Goal: Book appointment/travel/reservation

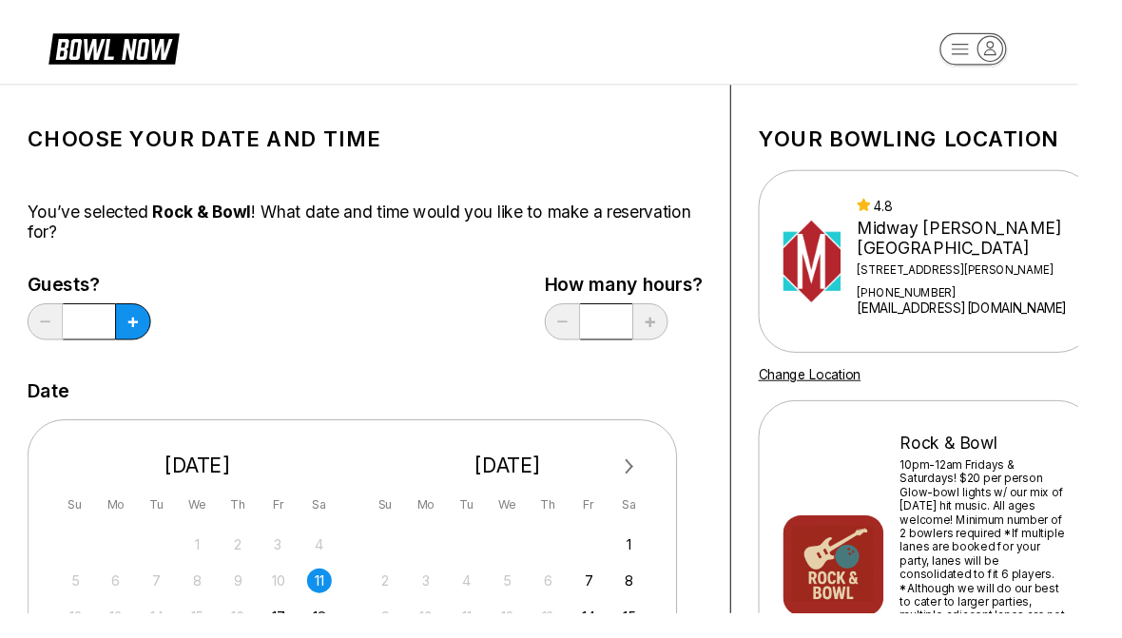
click at [154, 330] on button at bounding box center [138, 335] width 37 height 38
click at [143, 323] on button at bounding box center [138, 335] width 37 height 38
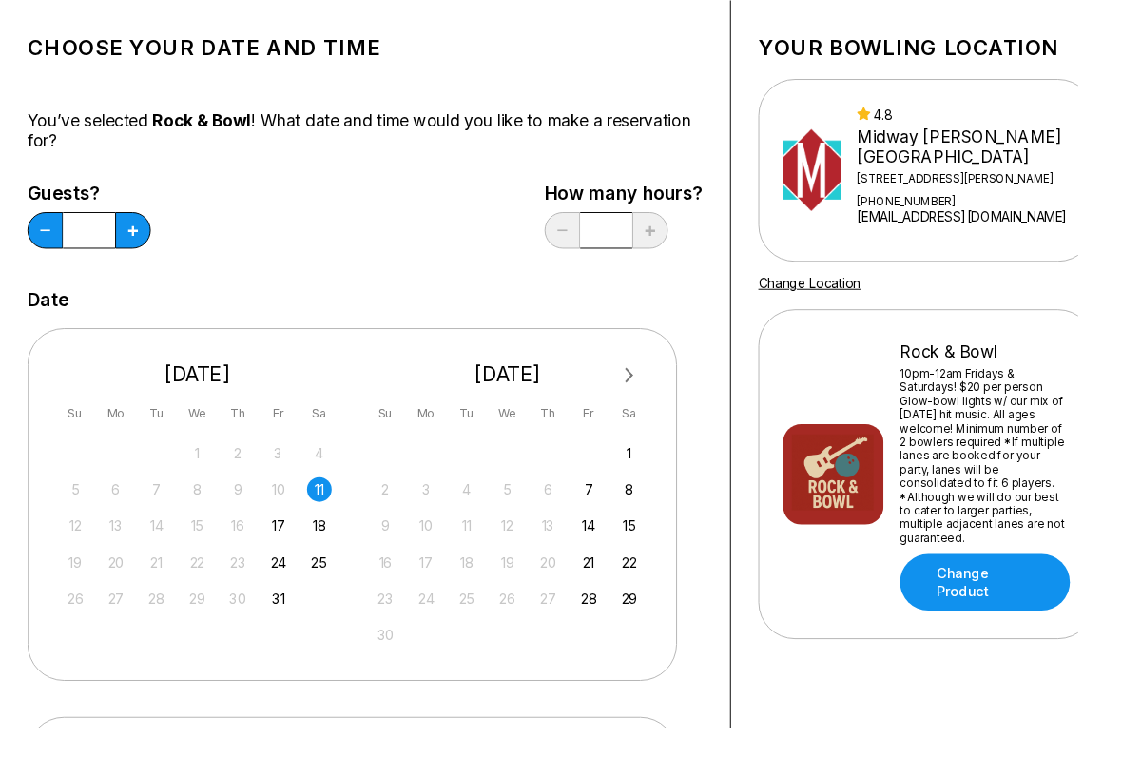
scroll to position [101, 0]
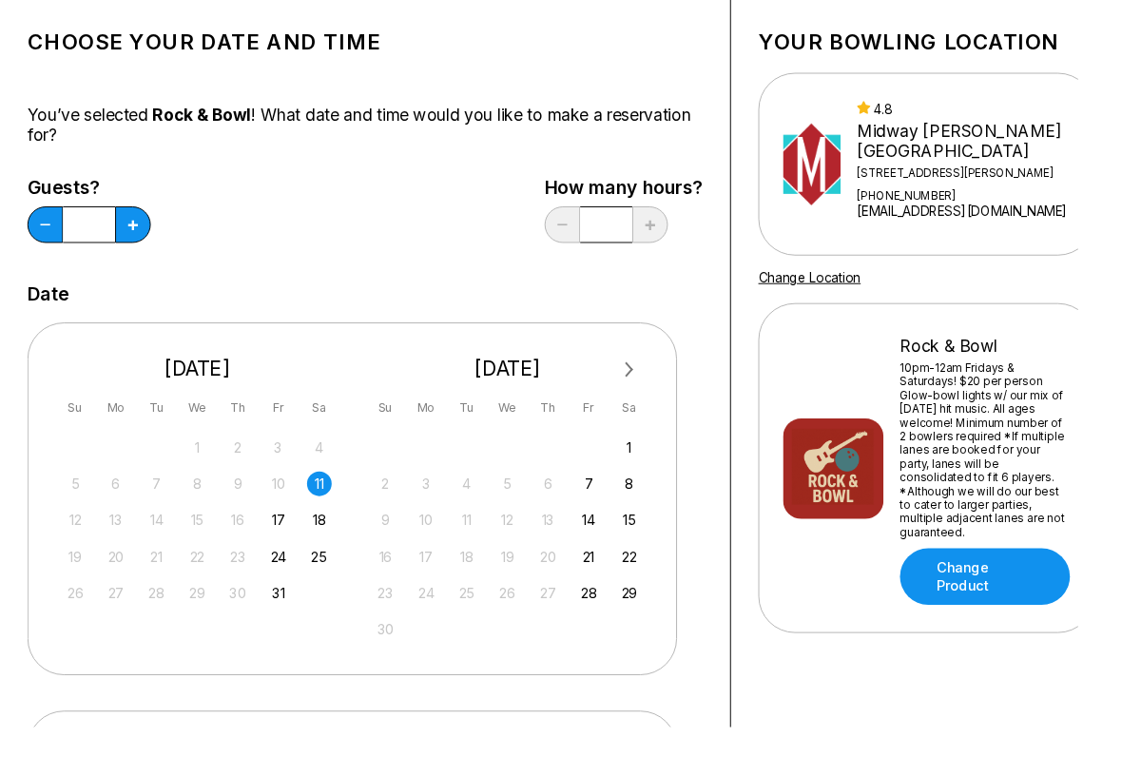
click at [44, 274] on div "Choose your Date and time You’ve selected Rock & Bowl ! What date and time woul…" at bounding box center [380, 548] width 703 height 1064
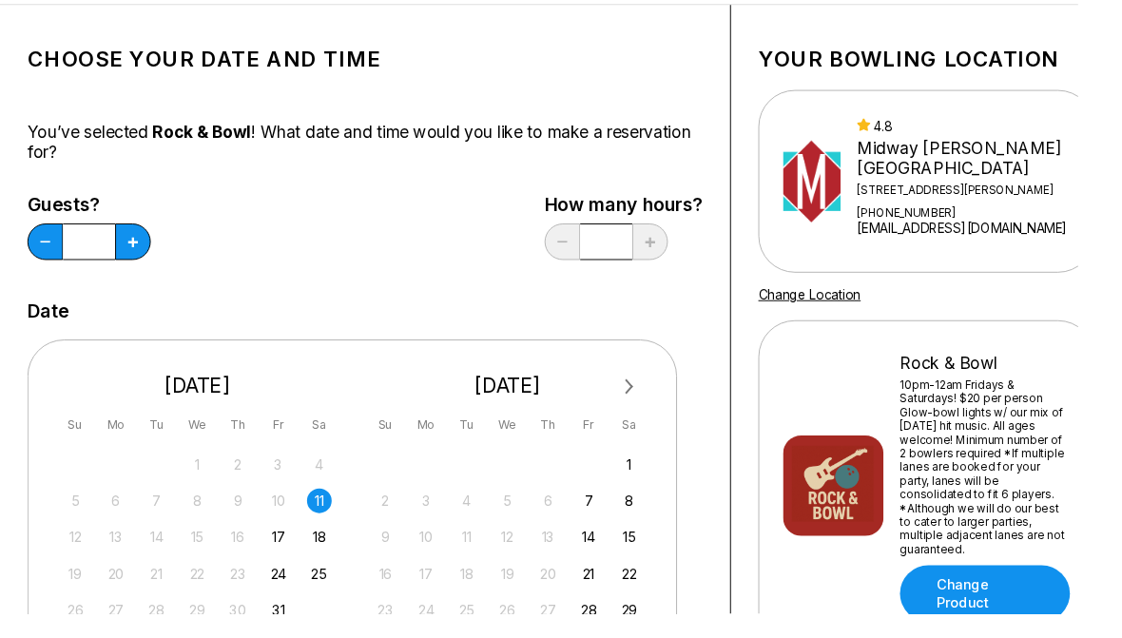
click at [133, 243] on button at bounding box center [138, 251] width 37 height 38
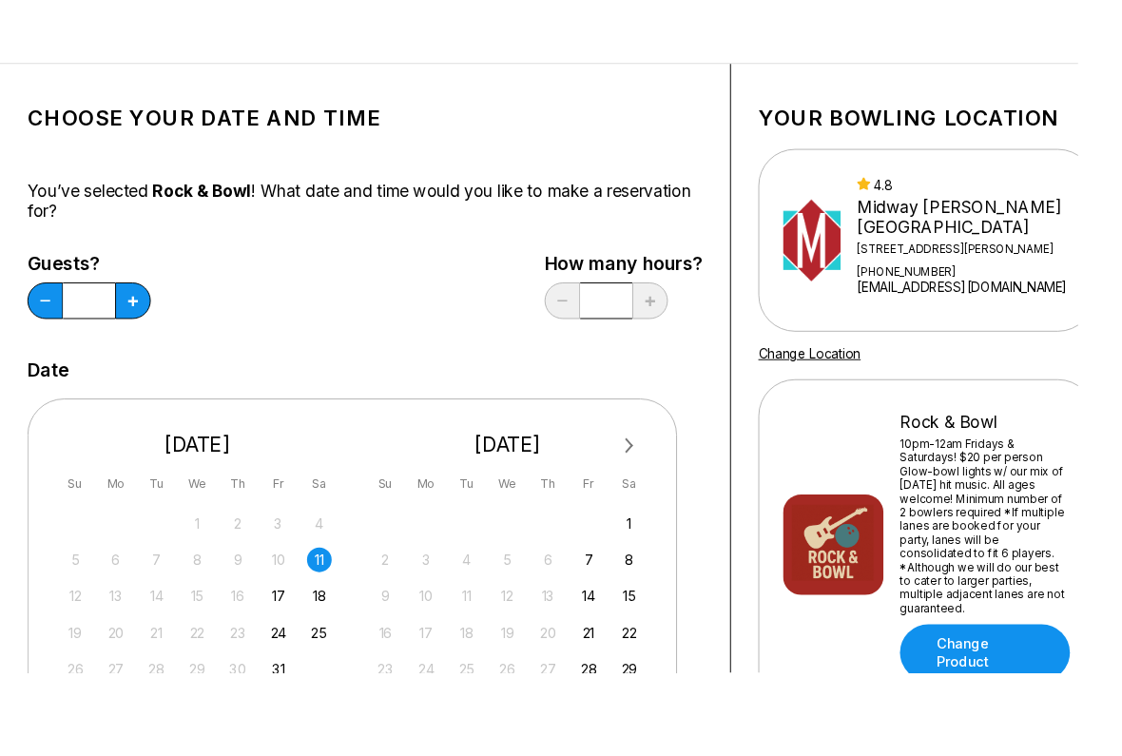
scroll to position [84, 0]
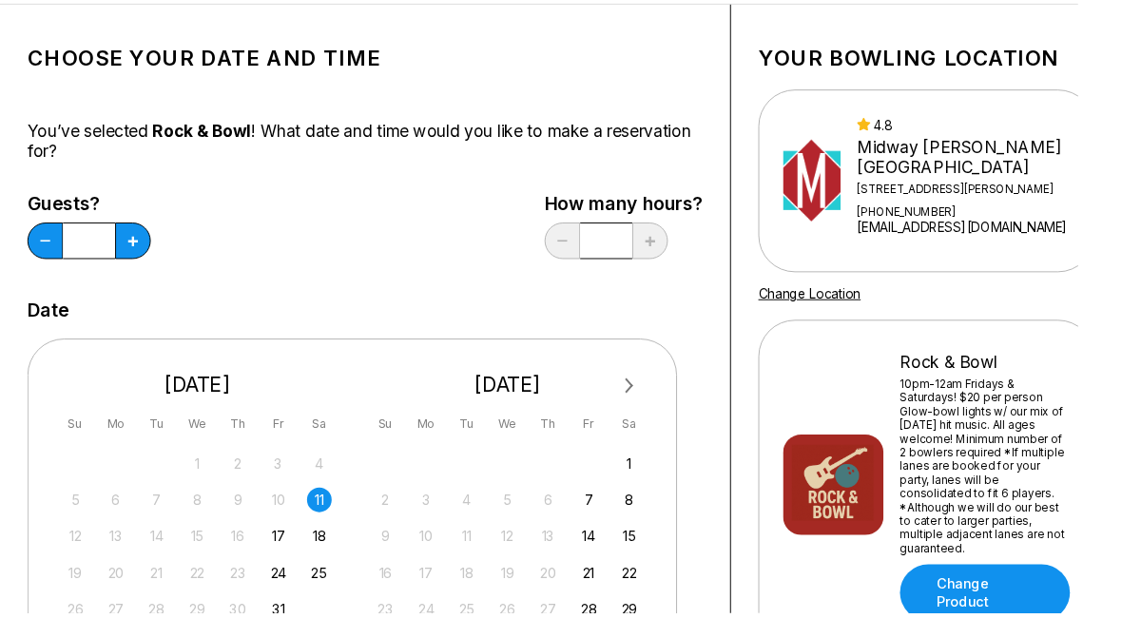
click at [144, 247] on button at bounding box center [138, 251] width 37 height 38
click at [40, 205] on label "Guests?" at bounding box center [93, 212] width 128 height 21
click at [39, 205] on label "Guests?" at bounding box center [93, 212] width 128 height 21
click at [45, 264] on button at bounding box center [47, 251] width 37 height 38
click at [44, 263] on button at bounding box center [47, 251] width 37 height 38
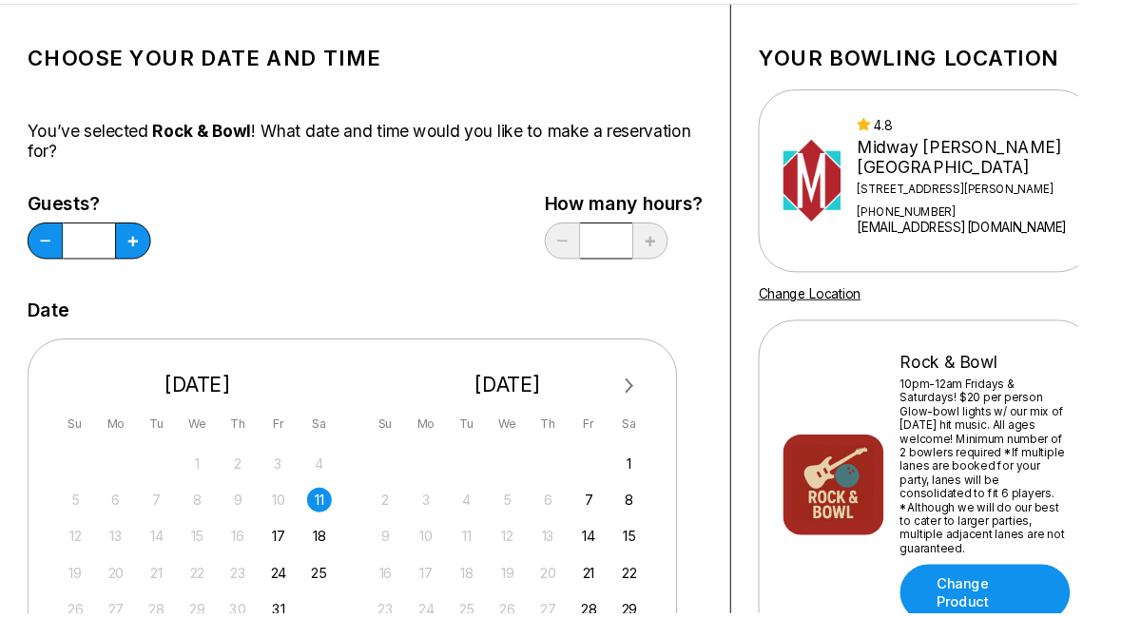
click at [40, 252] on button at bounding box center [47, 251] width 37 height 38
type input "*"
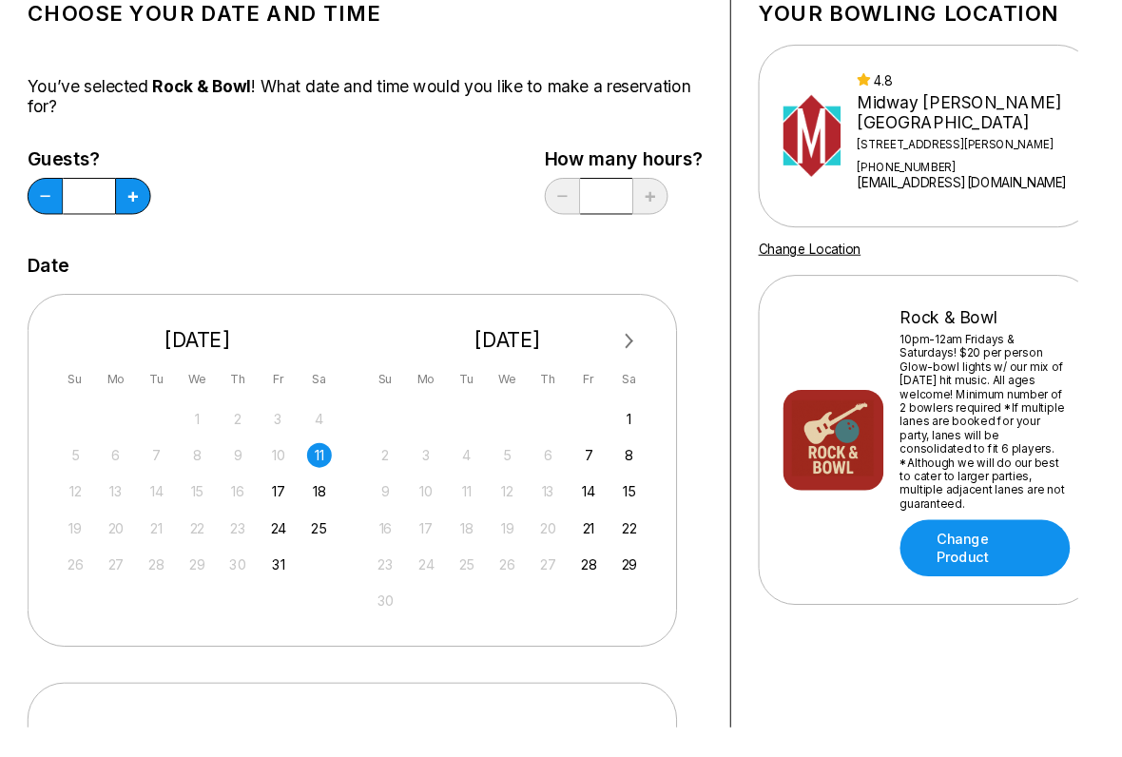
scroll to position [131, 0]
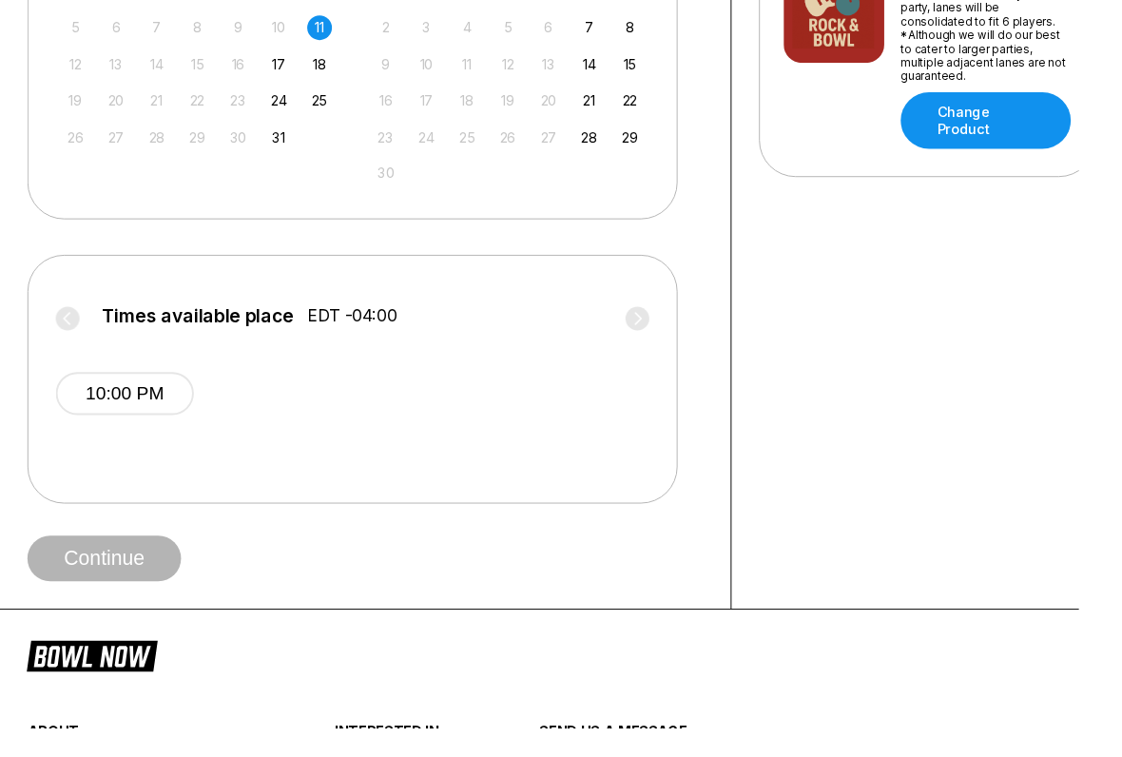
click at [85, 387] on button "10:00 PM" at bounding box center [130, 409] width 144 height 45
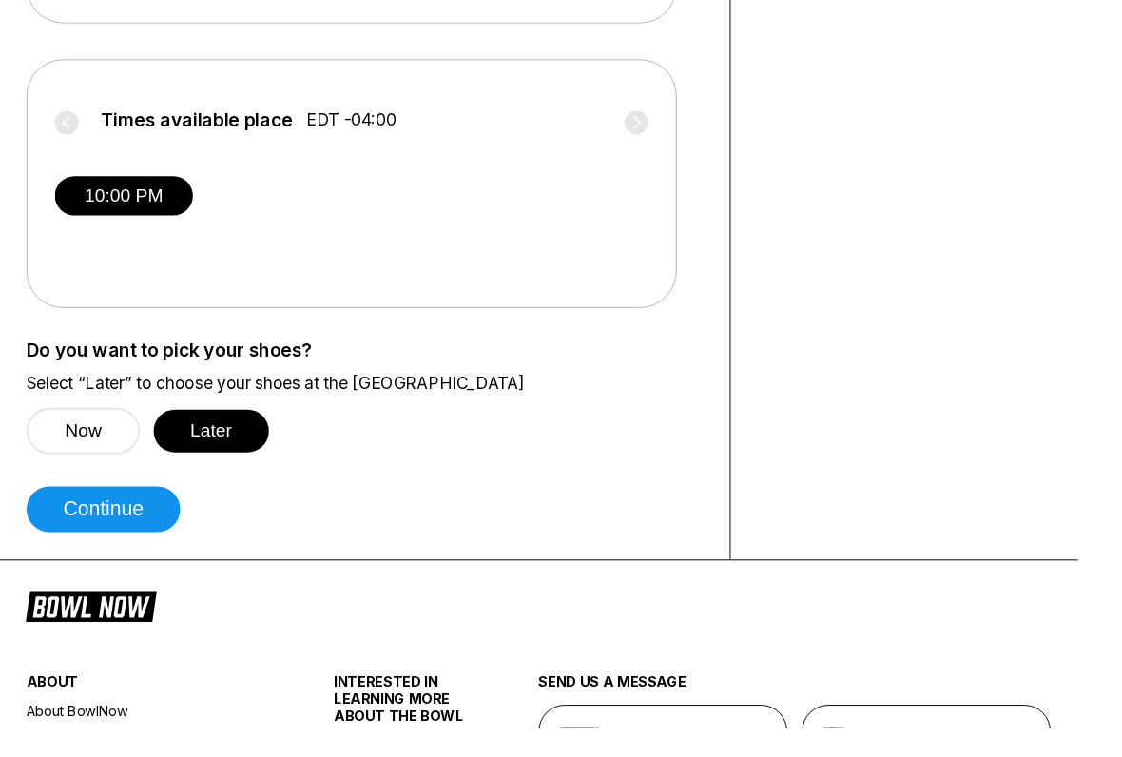
scroll to position [779, 1]
click at [64, 446] on button "Now" at bounding box center [87, 448] width 118 height 49
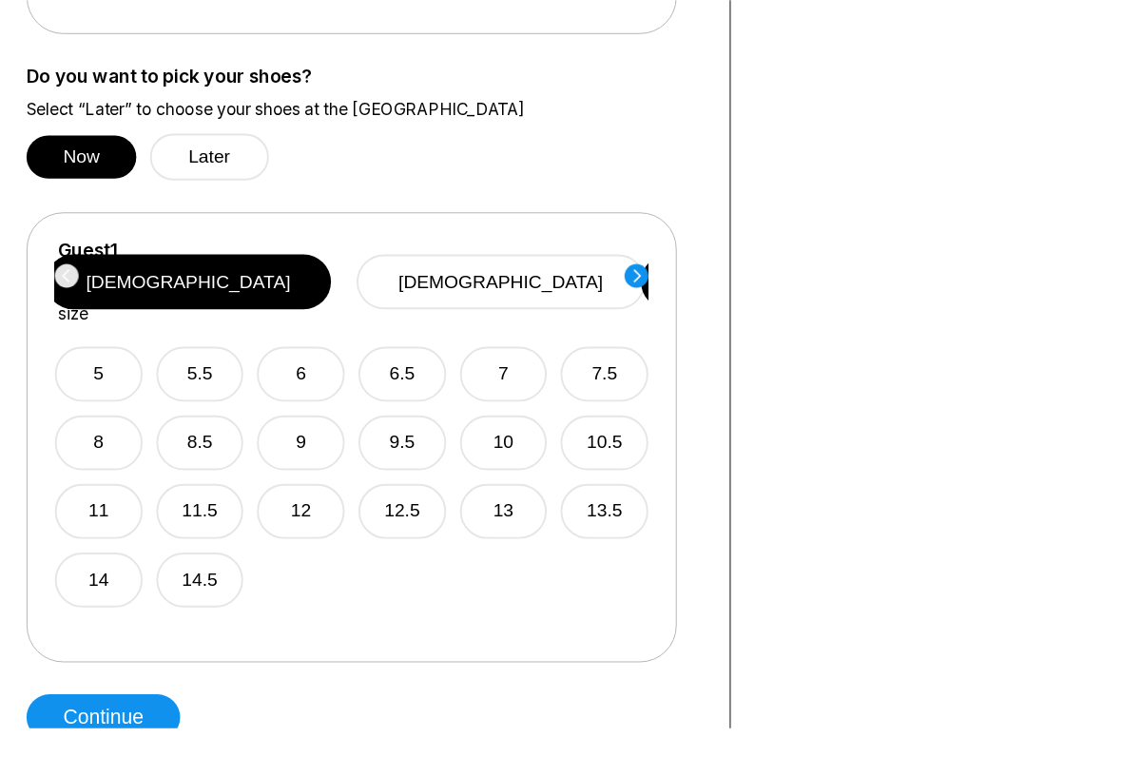
scroll to position [1064, 1]
click at [574, 272] on button "[DEMOGRAPHIC_DATA]" at bounding box center [521, 292] width 301 height 57
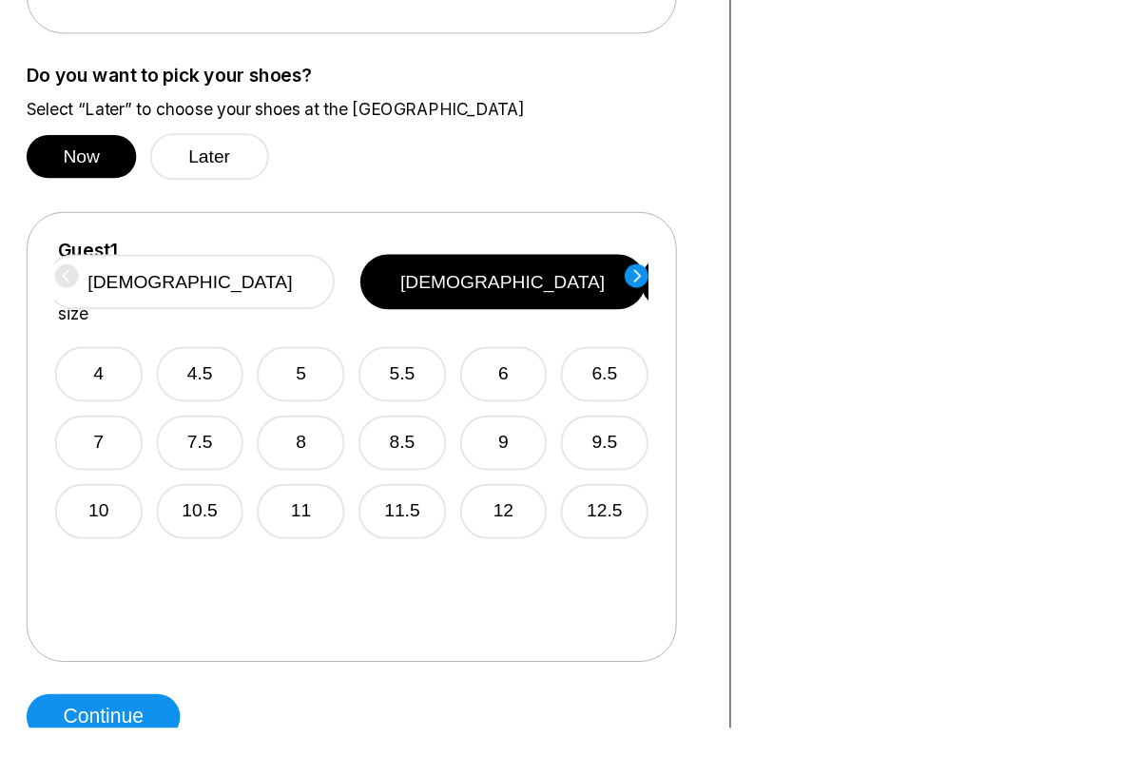
scroll to position [1065, 1]
click at [539, 361] on button "6" at bounding box center [523, 388] width 91 height 57
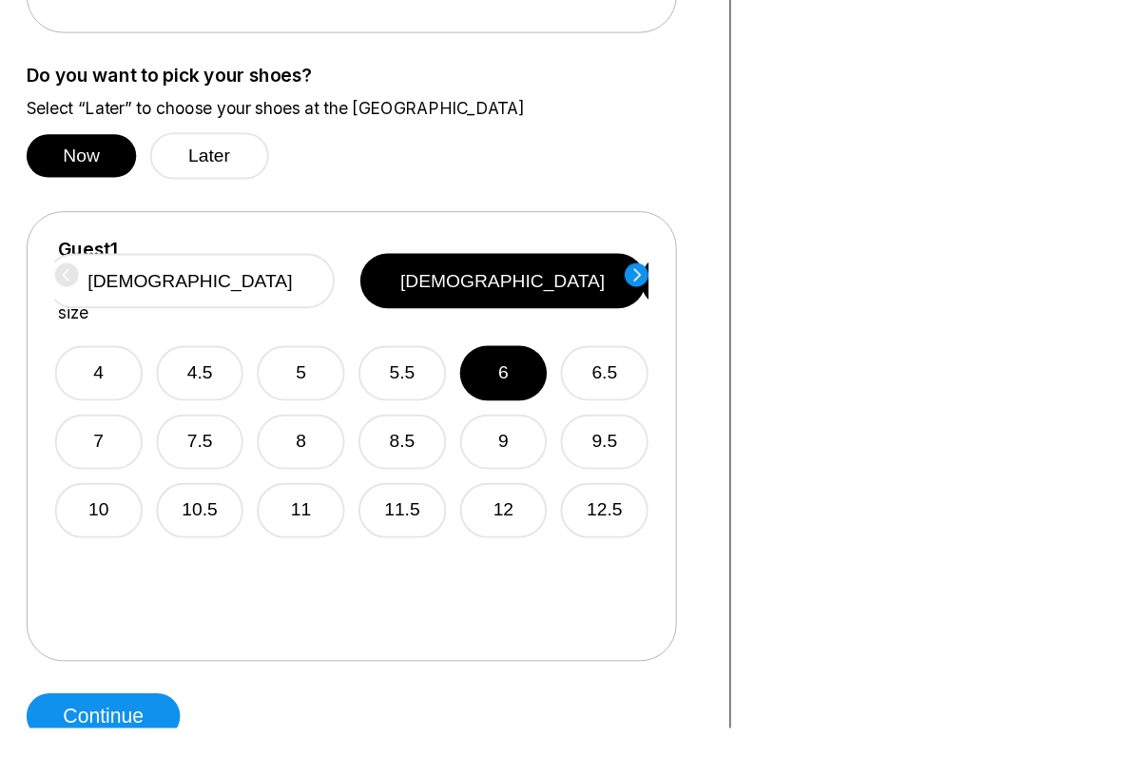
click at [594, 292] on button "[DEMOGRAPHIC_DATA]" at bounding box center [523, 291] width 297 height 57
click at [159, 637] on button "Continue" at bounding box center [108, 745] width 160 height 48
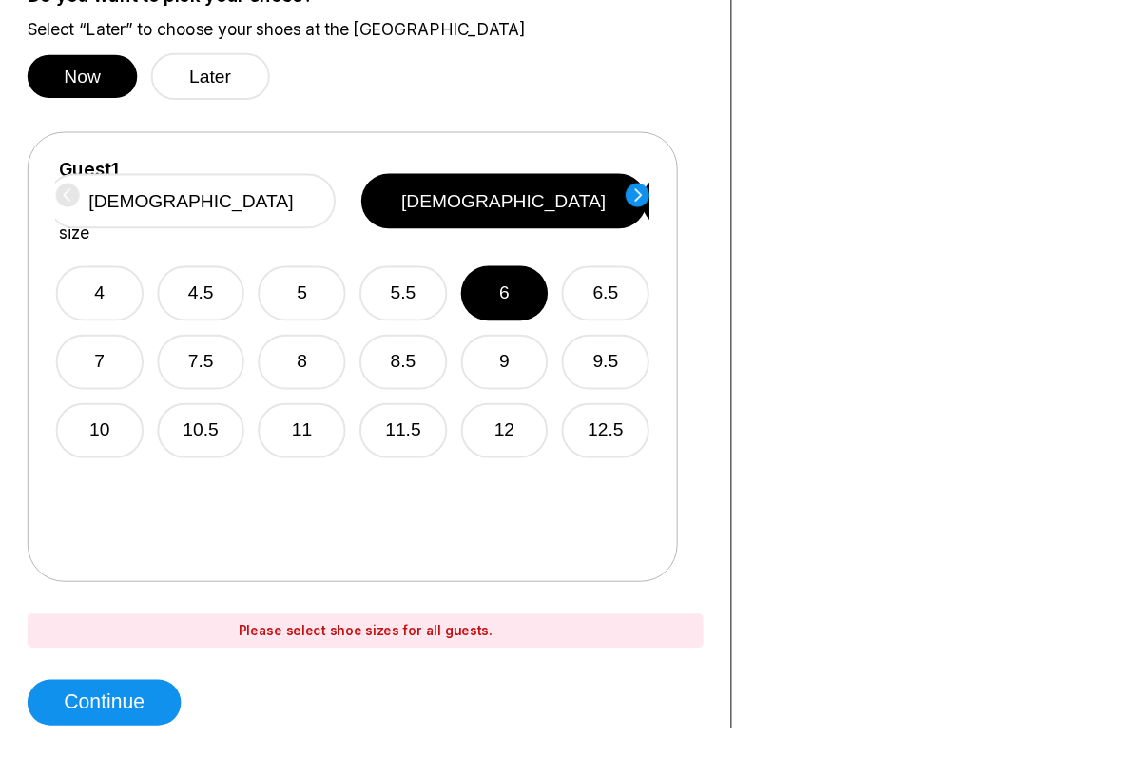
scroll to position [1145, 1]
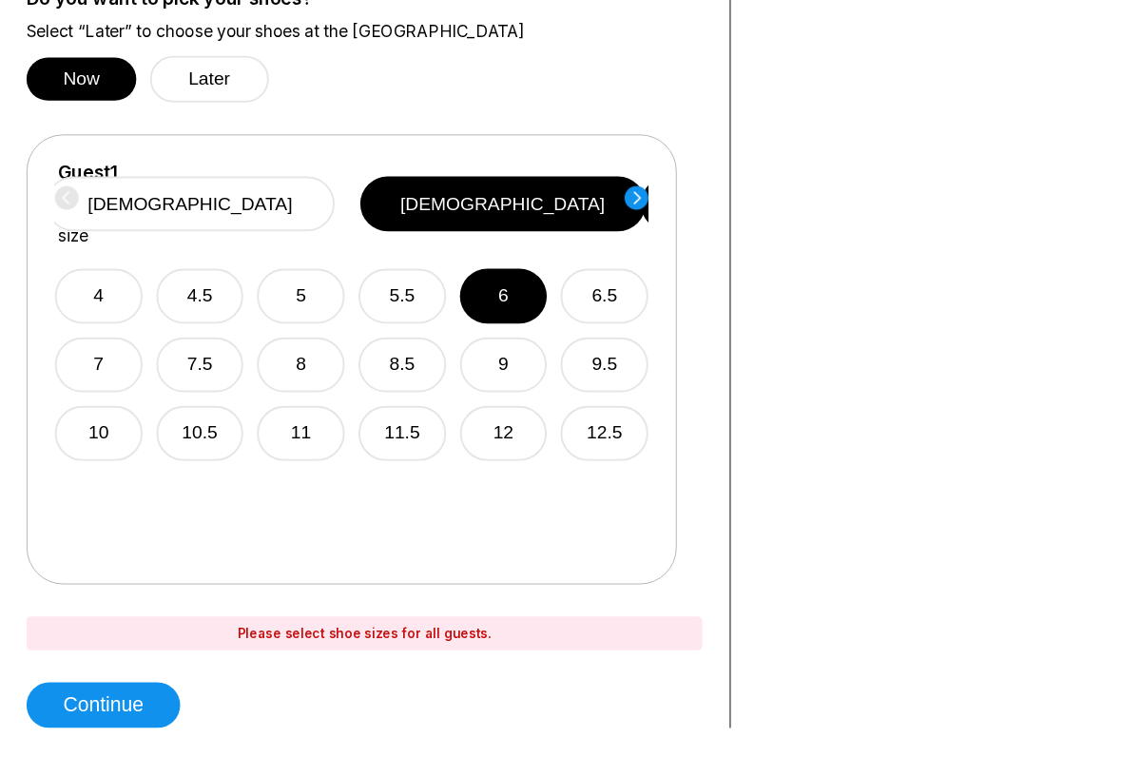
click at [672, 197] on icon at bounding box center [662, 206] width 25 height 26
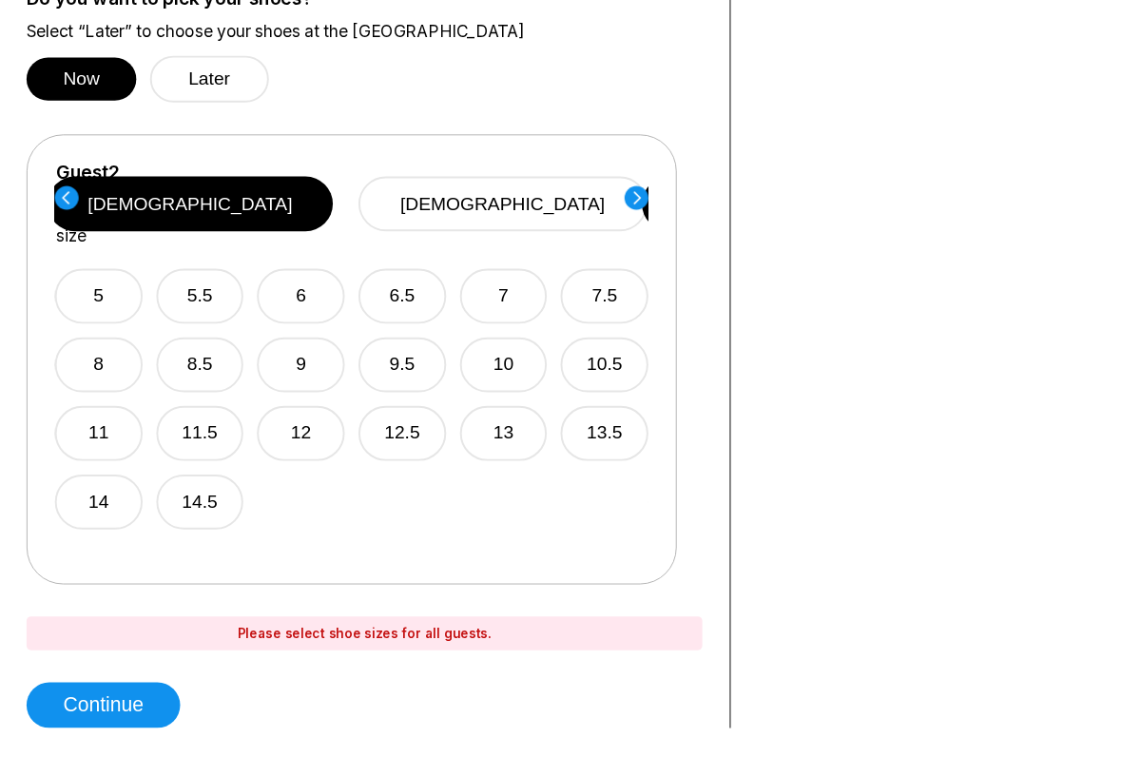
click at [577, 224] on button "[DEMOGRAPHIC_DATA]" at bounding box center [523, 212] width 301 height 57
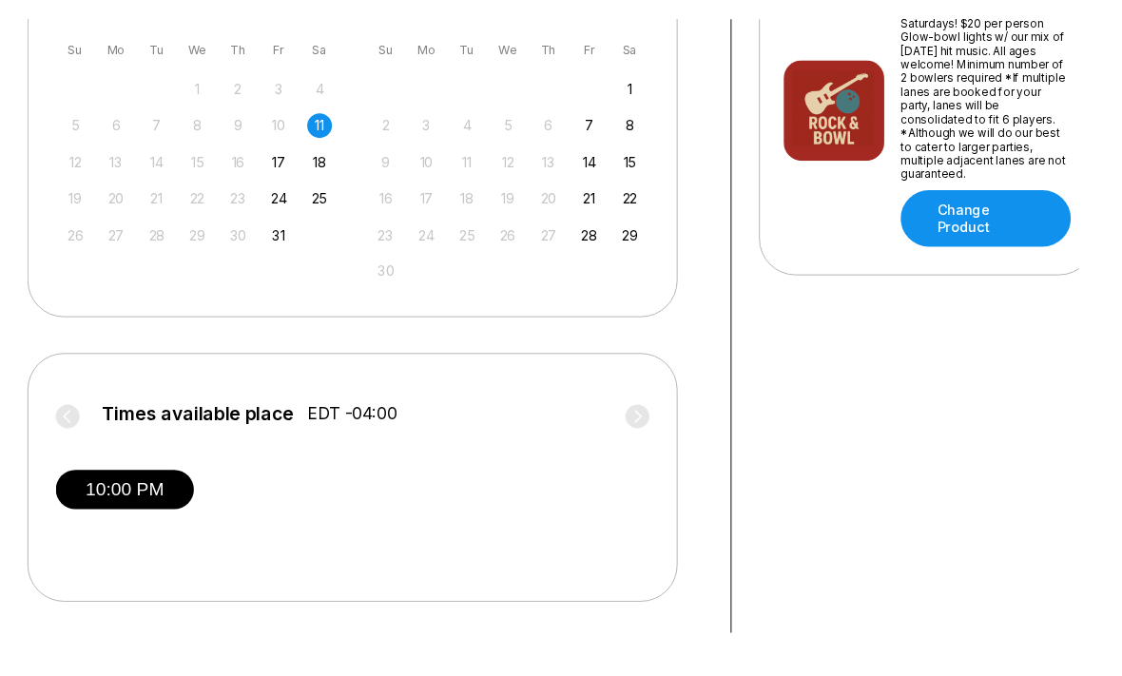
scroll to position [425, 0]
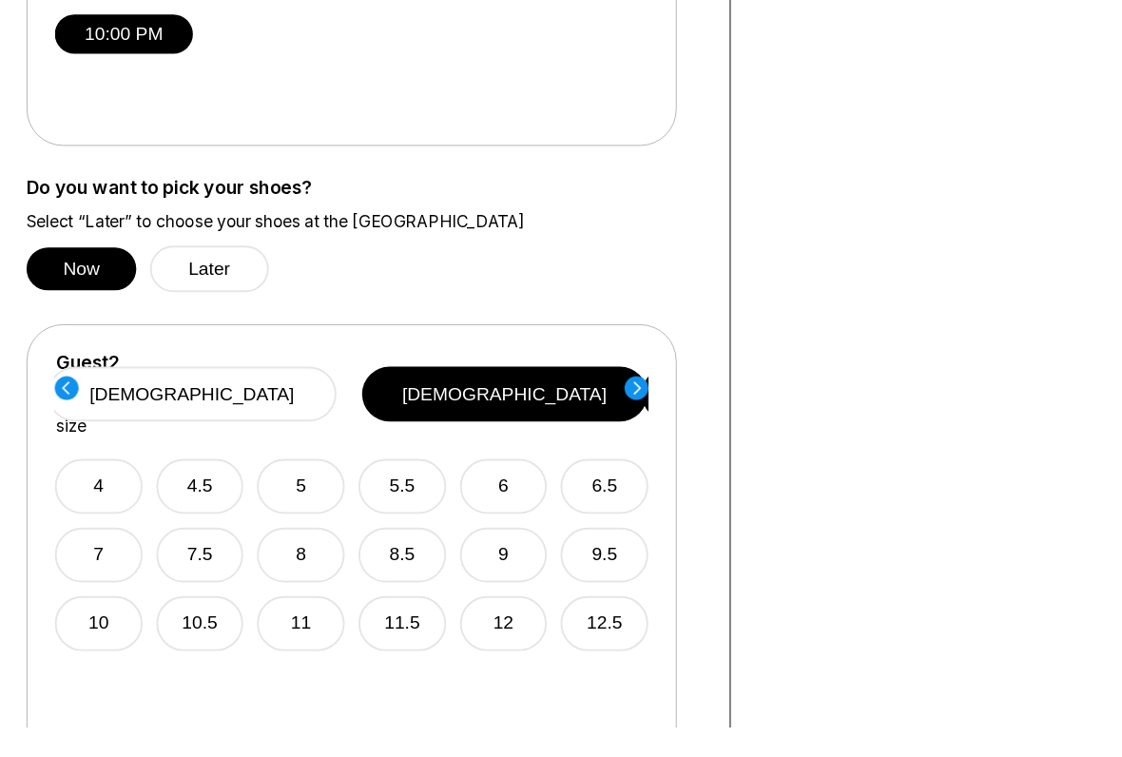
click at [528, 478] on button "6" at bounding box center [523, 506] width 91 height 57
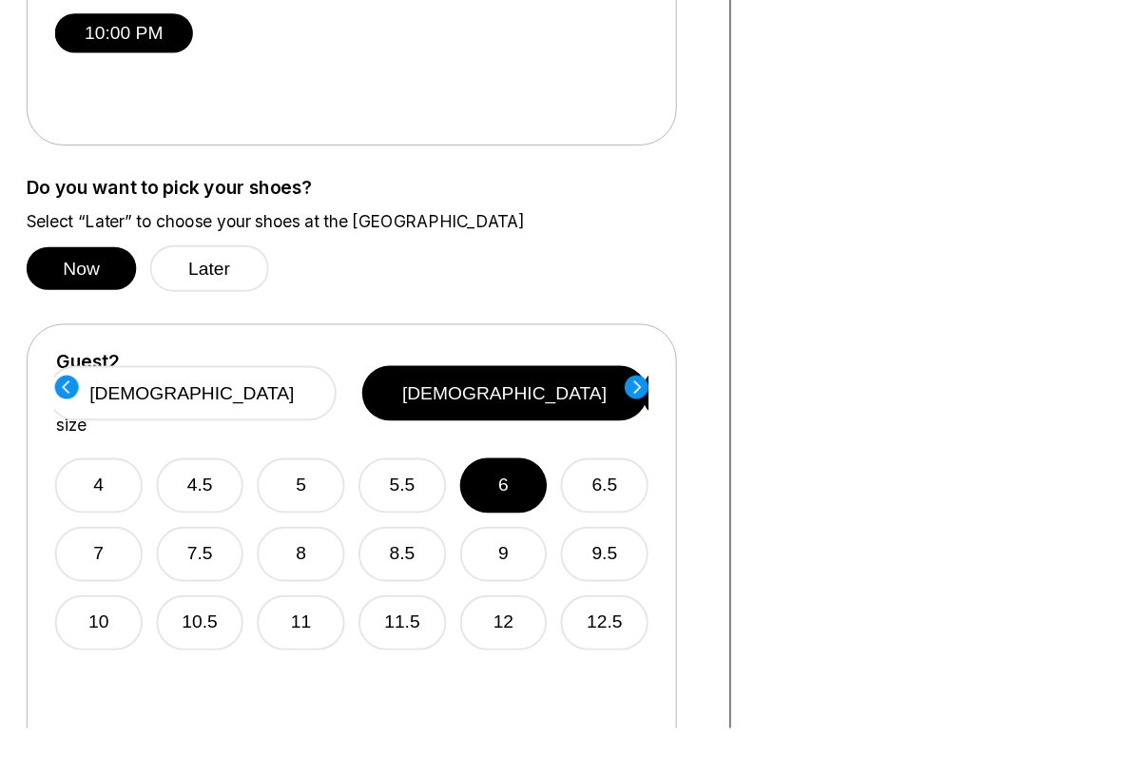
click at [672, 403] on circle at bounding box center [662, 402] width 25 height 25
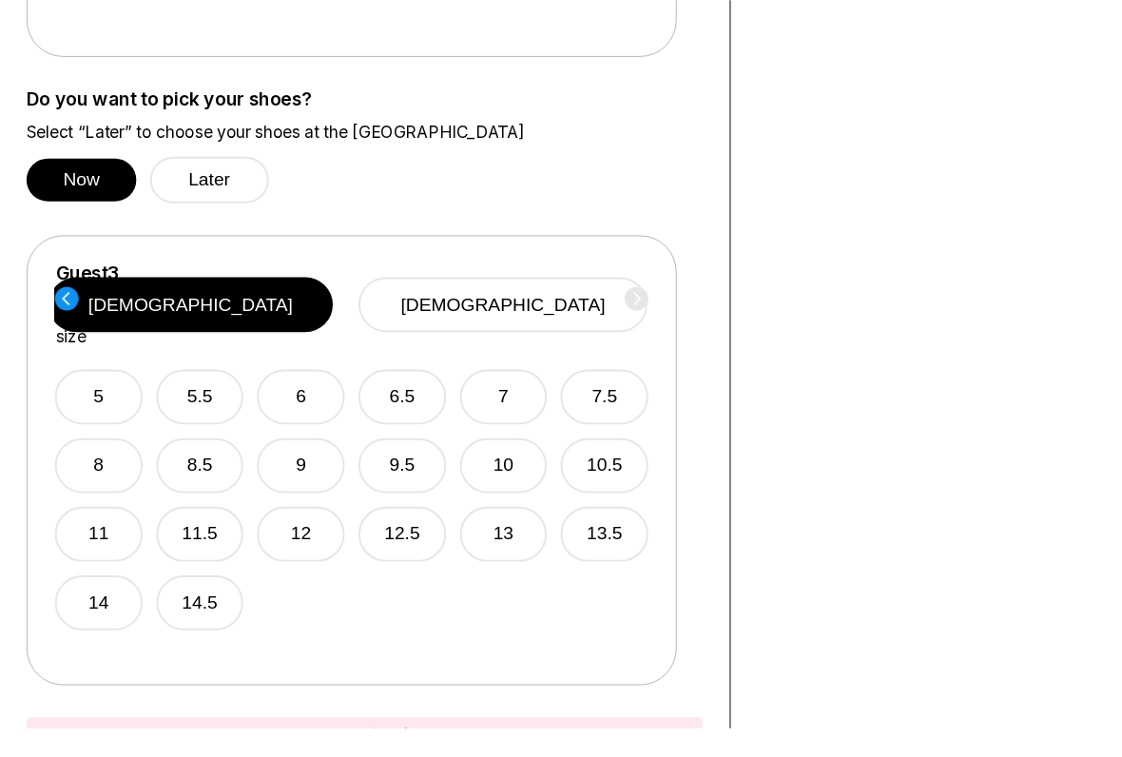
click at [568, 304] on button "[DEMOGRAPHIC_DATA]" at bounding box center [523, 316] width 301 height 57
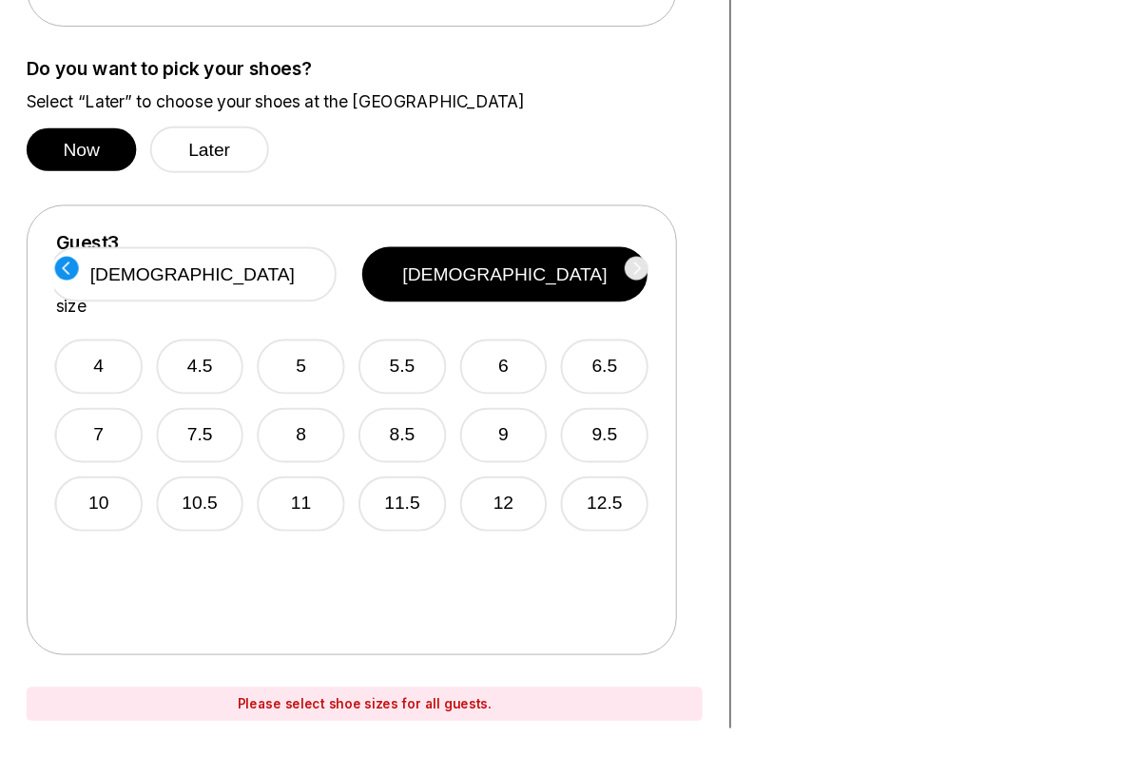
click at [245, 160] on button "Later" at bounding box center [218, 155] width 124 height 49
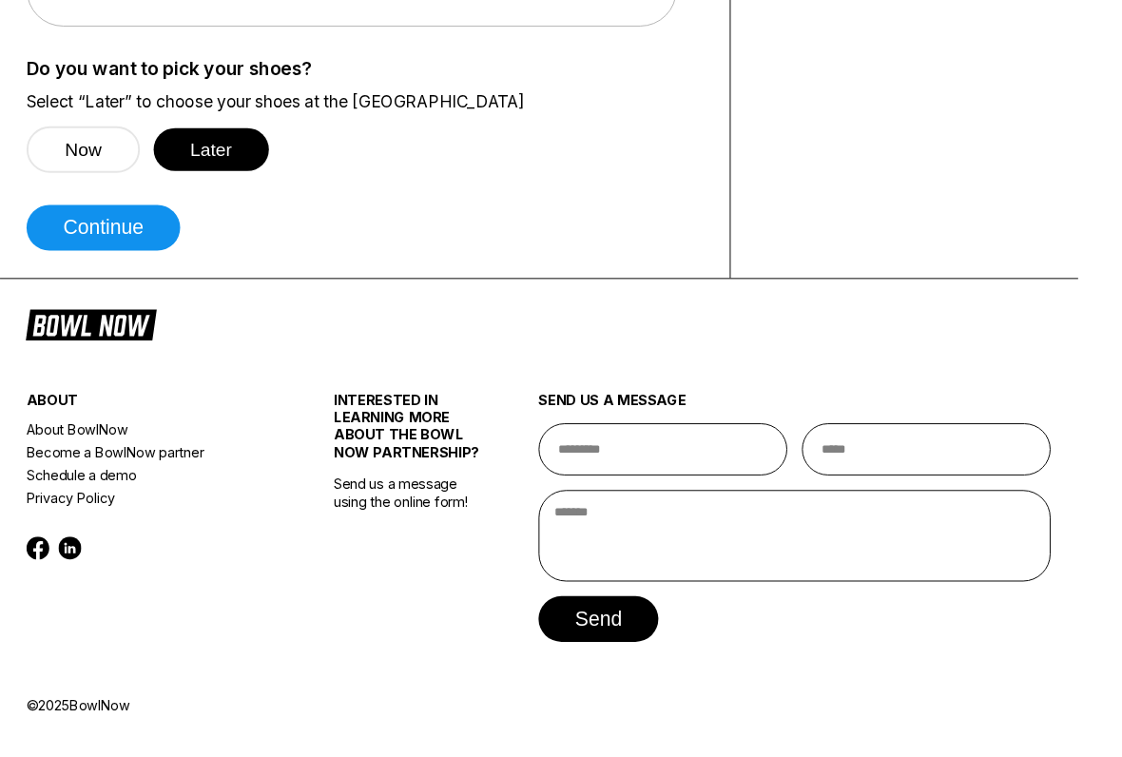
scroll to position [1056, 1]
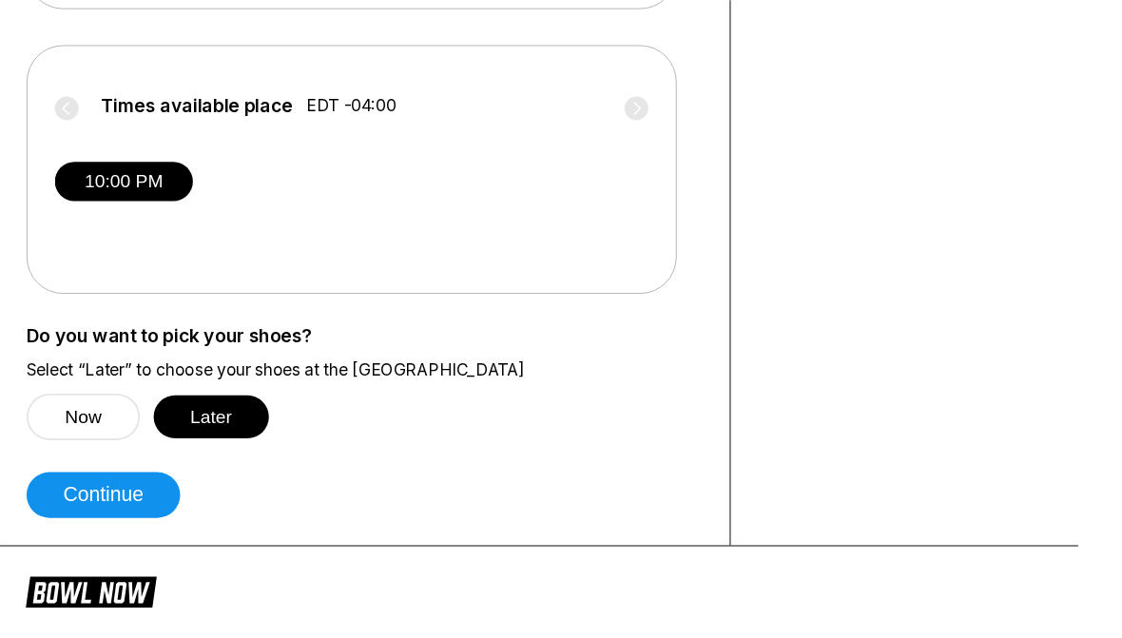
click at [100, 507] on button "Continue" at bounding box center [108, 515] width 160 height 48
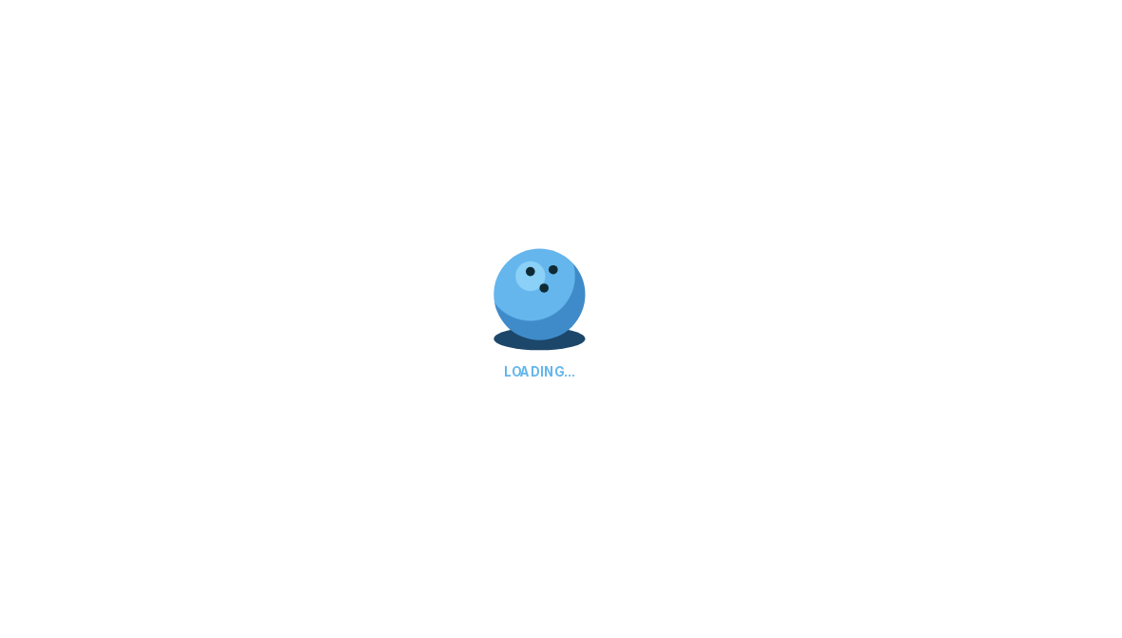
select select "**"
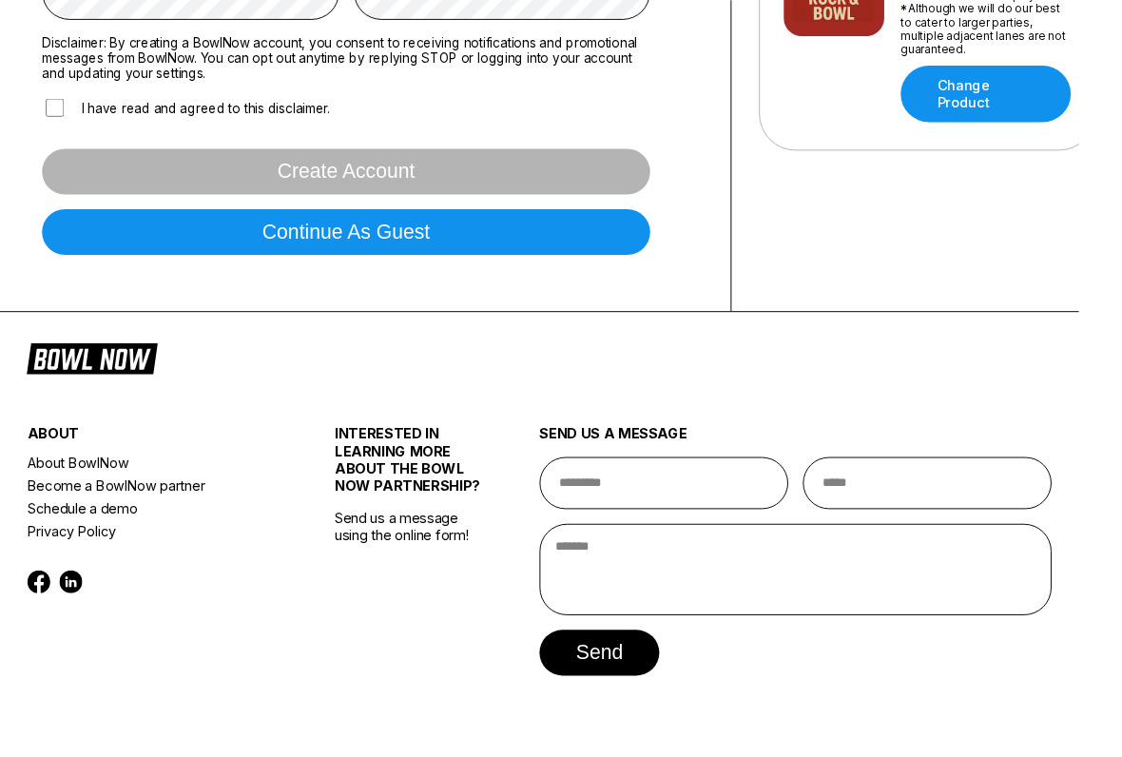
click at [597, 238] on button "Continue as guest" at bounding box center [360, 241] width 633 height 48
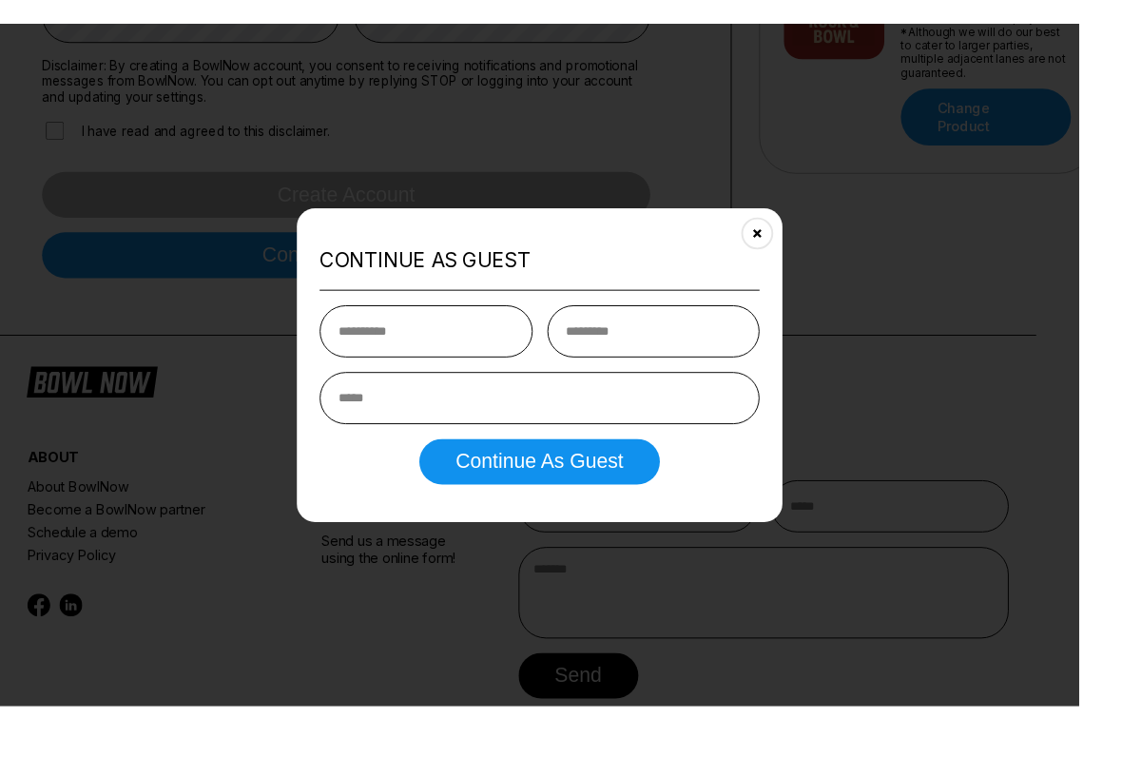
scroll to position [604, 0]
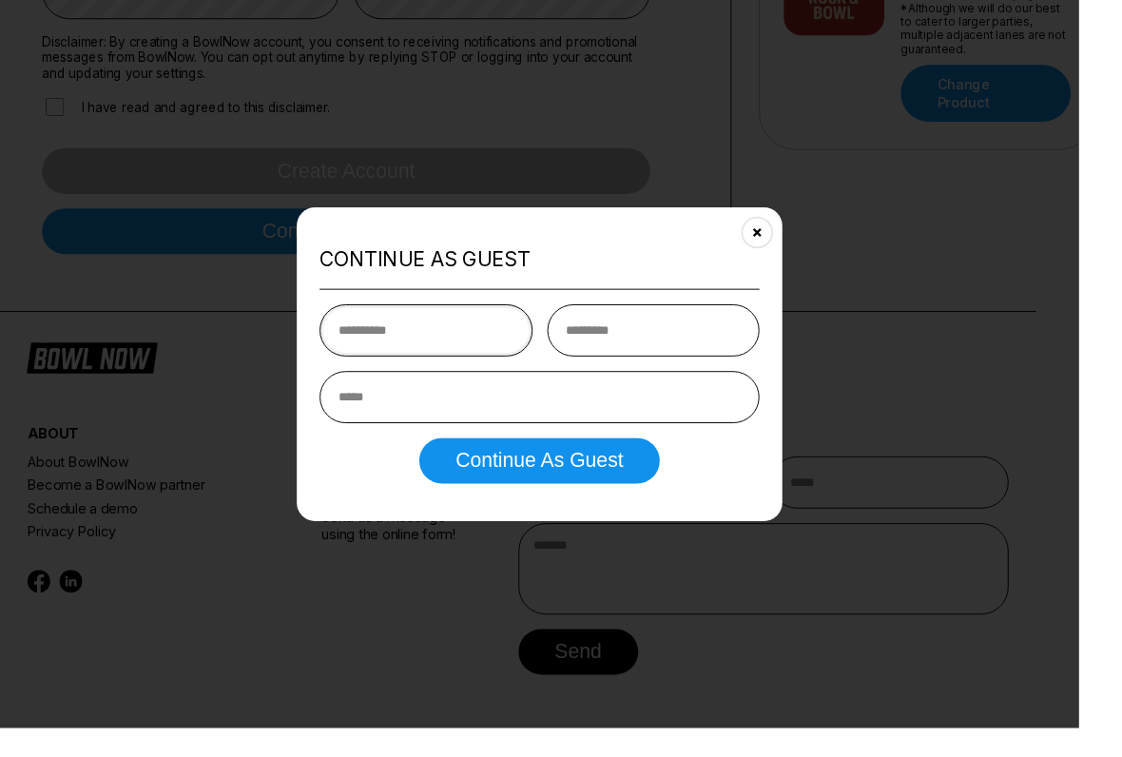
click at [416, 360] on input "text" at bounding box center [444, 343] width 222 height 54
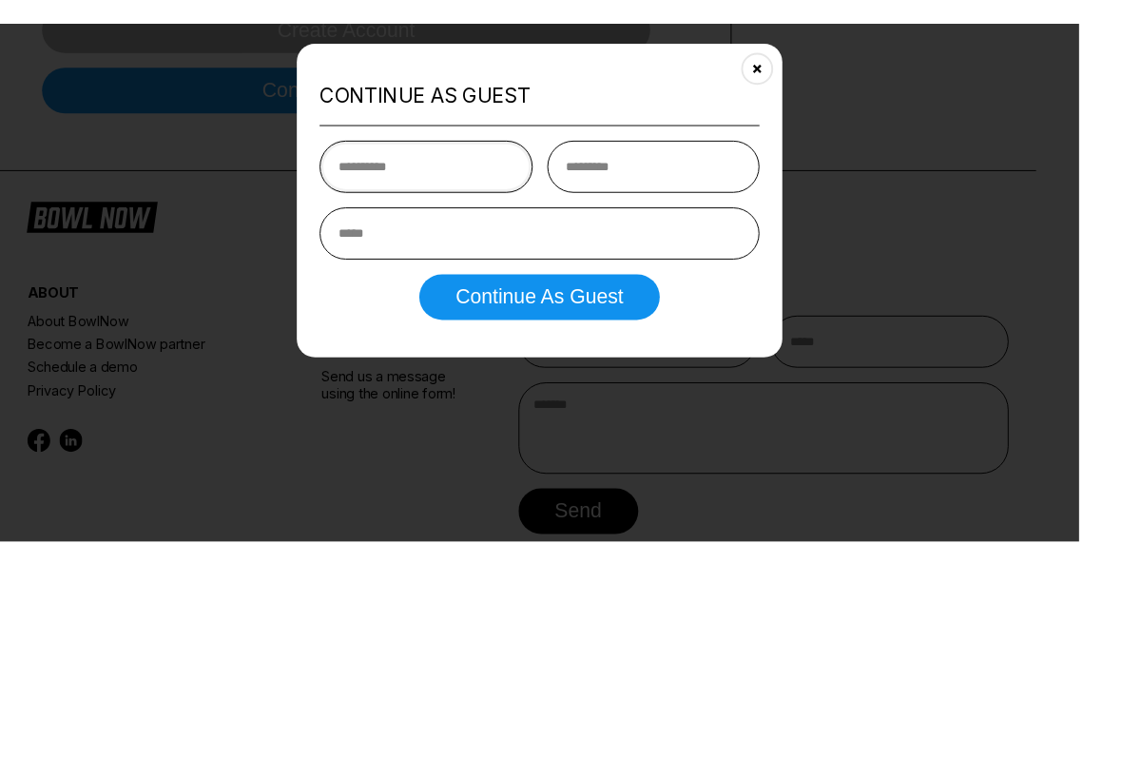
scroll to position [635, 0]
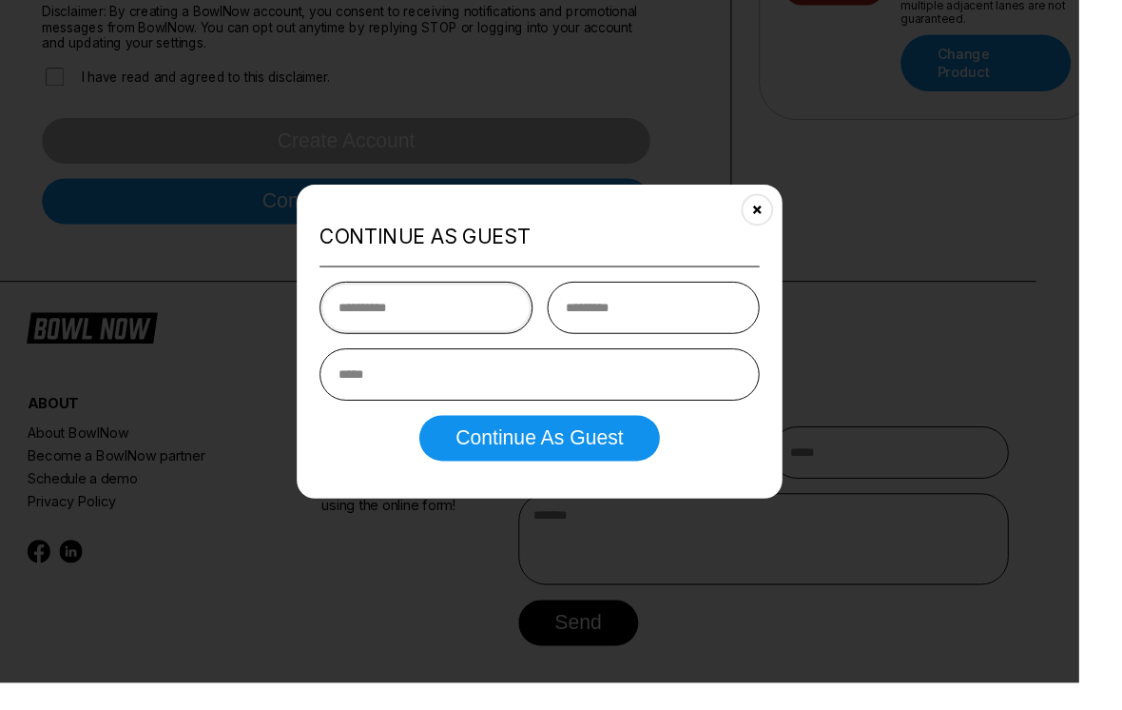
type input "*"
click at [806, 208] on div "Continue as Guest Continue as Guest" at bounding box center [561, 355] width 505 height 326
click at [805, 207] on div at bounding box center [561, 355] width 1122 height 710
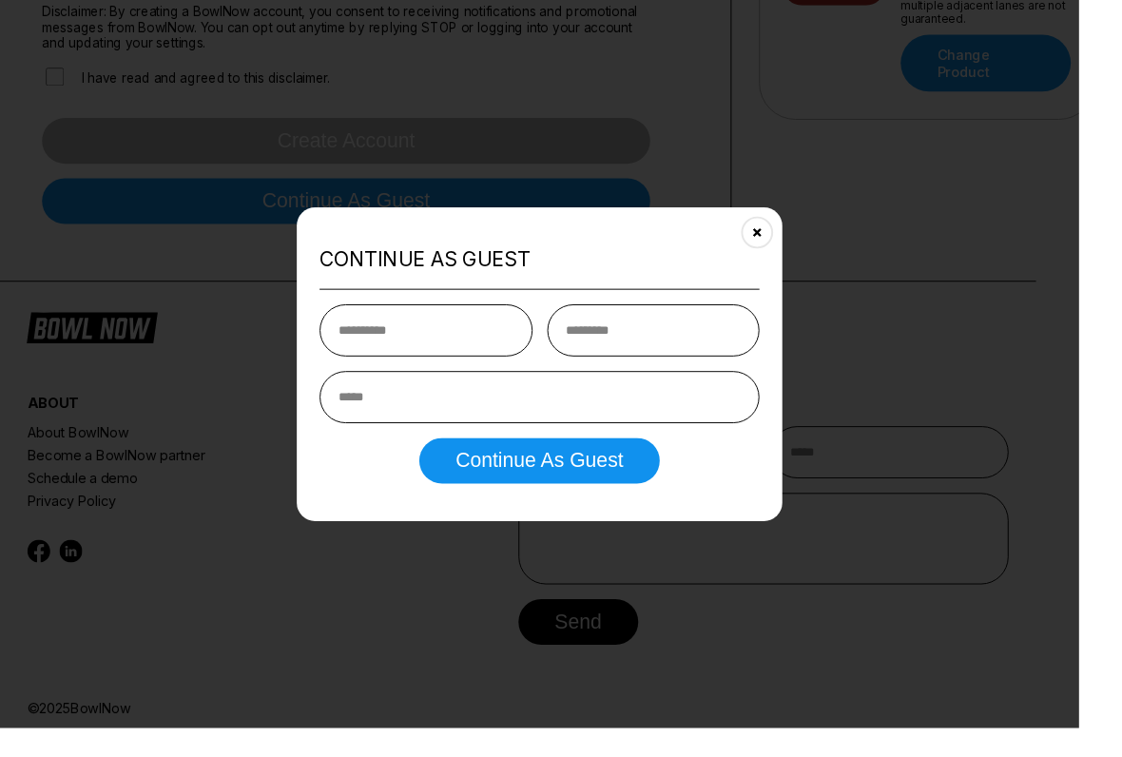
click at [770, 244] on div "Continue as Guest Continue as Guest" at bounding box center [561, 379] width 505 height 326
click at [810, 250] on button "Close" at bounding box center [787, 242] width 47 height 47
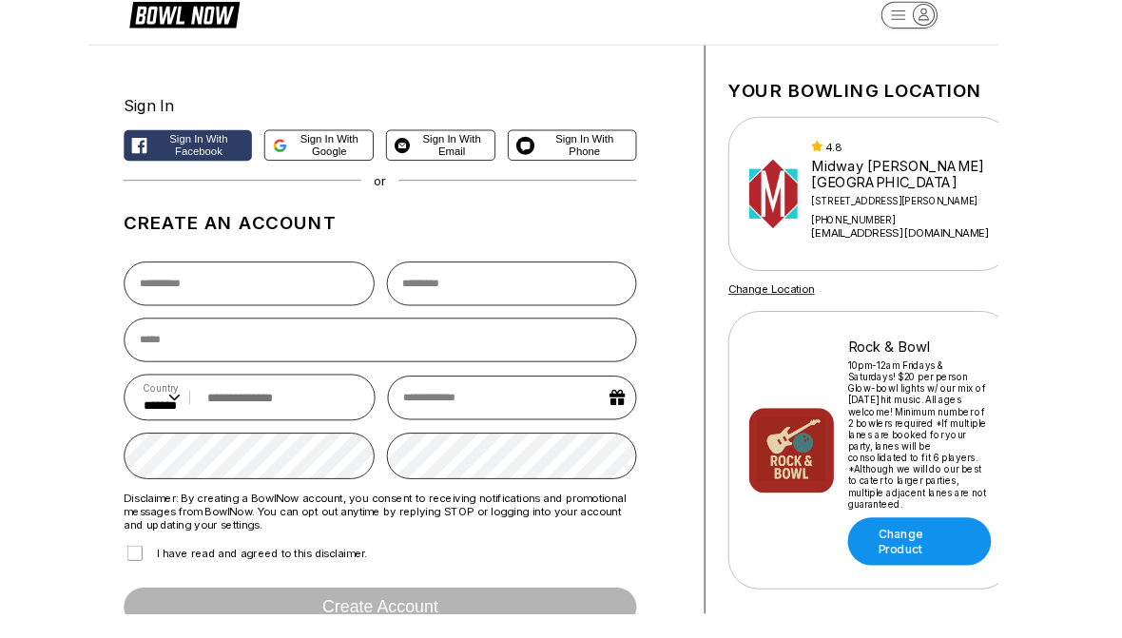
scroll to position [0, 0]
